Goal: Transaction & Acquisition: Purchase product/service

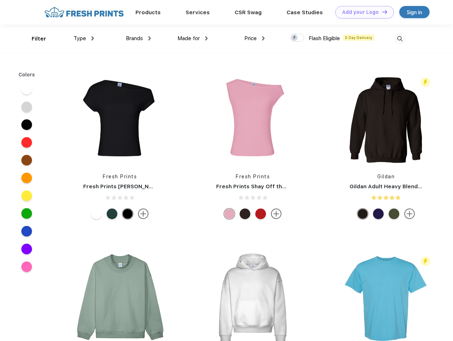
scroll to position [0, 0]
click at [362, 12] on link "Add your Logo Design Tool" at bounding box center [364, 12] width 59 height 12
click at [0, 0] on div "Design Tool" at bounding box center [0, 0] width 0 height 0
click at [382, 12] on link "Add your Logo Design Tool" at bounding box center [364, 12] width 59 height 12
click at [34, 39] on div "Filter" at bounding box center [39, 39] width 15 height 8
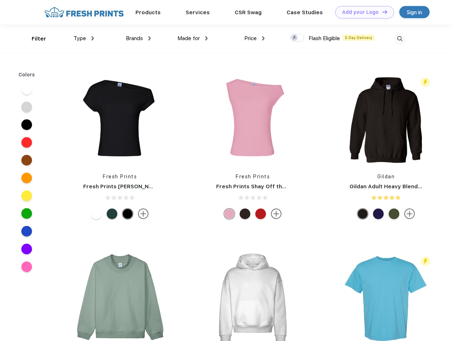
click at [84, 38] on span "Type" at bounding box center [80, 38] width 12 height 6
click at [138, 38] on span "Brands" at bounding box center [134, 38] width 17 height 6
click at [193, 38] on span "Made for" at bounding box center [189, 38] width 22 height 6
click at [255, 38] on span "Price" at bounding box center [250, 38] width 12 height 6
click at [297, 38] on div at bounding box center [297, 38] width 14 height 8
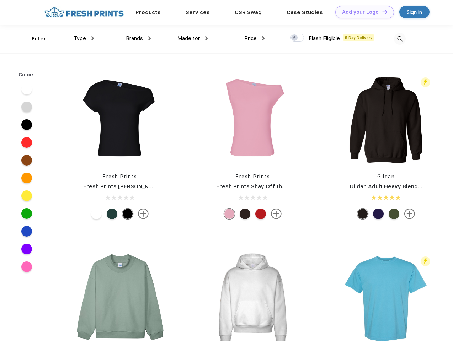
click at [295, 38] on input "checkbox" at bounding box center [292, 35] width 5 height 5
click at [400, 39] on img at bounding box center [400, 39] width 12 height 12
